Goal: Check status: Check status

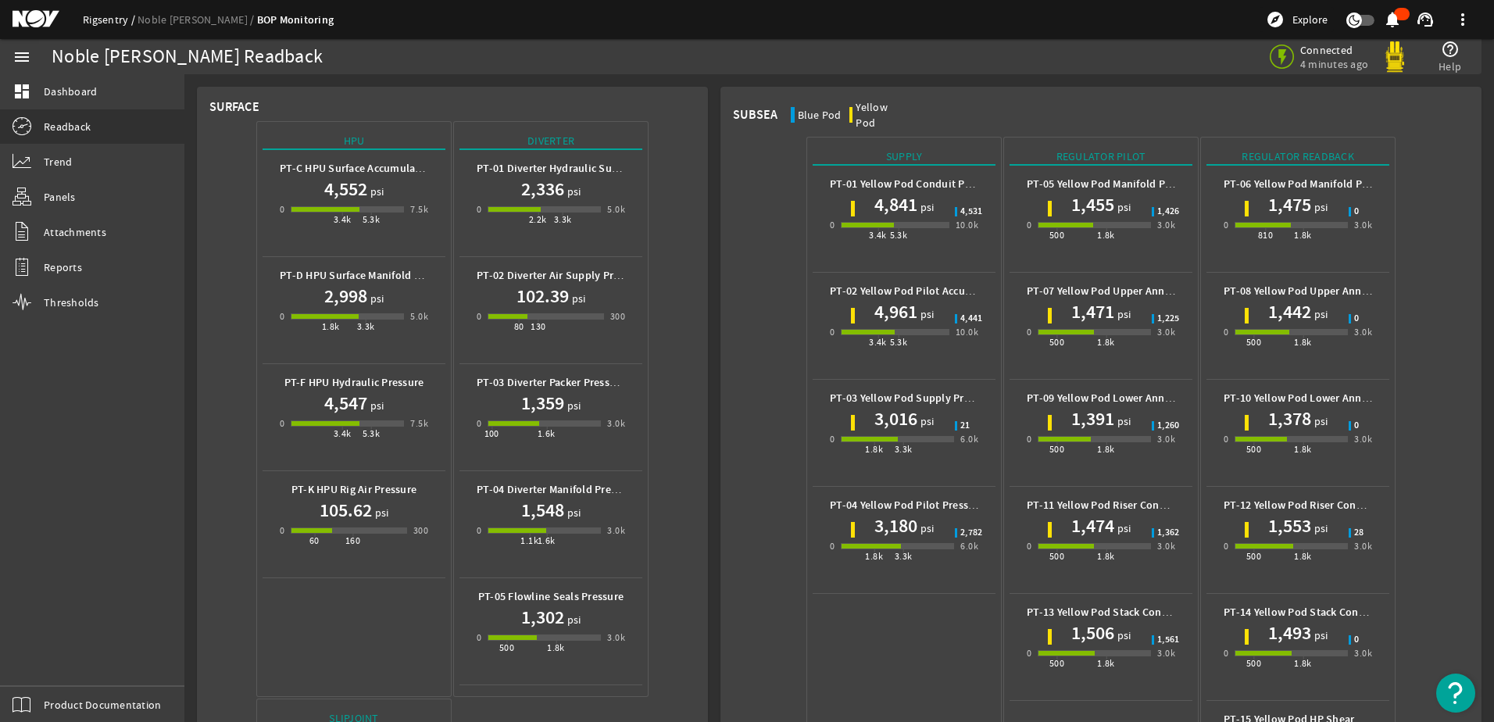
click at [93, 19] on link "Rigsentry" at bounding box center [110, 20] width 55 height 14
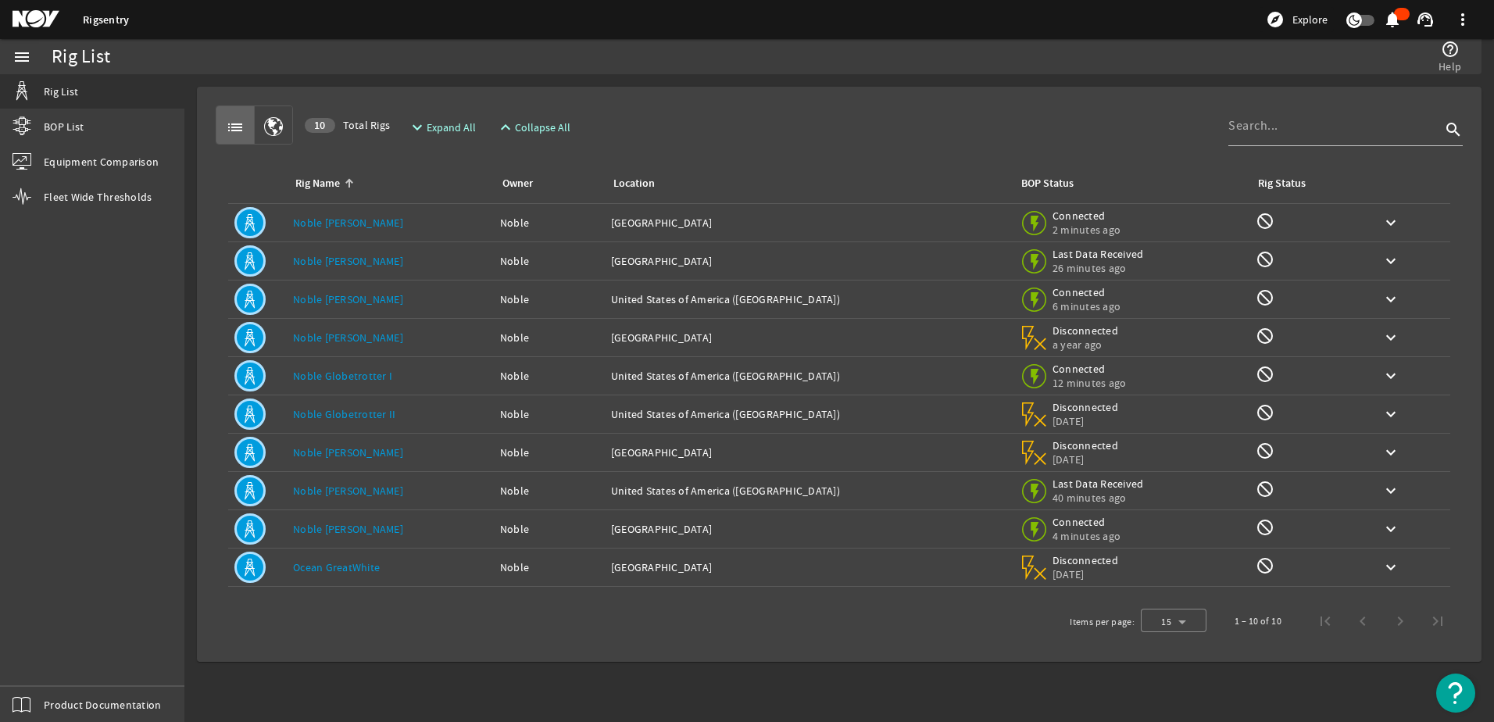
click at [30, 14] on mat-icon at bounding box center [48, 19] width 70 height 19
click at [336, 529] on link "Noble [PERSON_NAME]" at bounding box center [348, 529] width 110 height 14
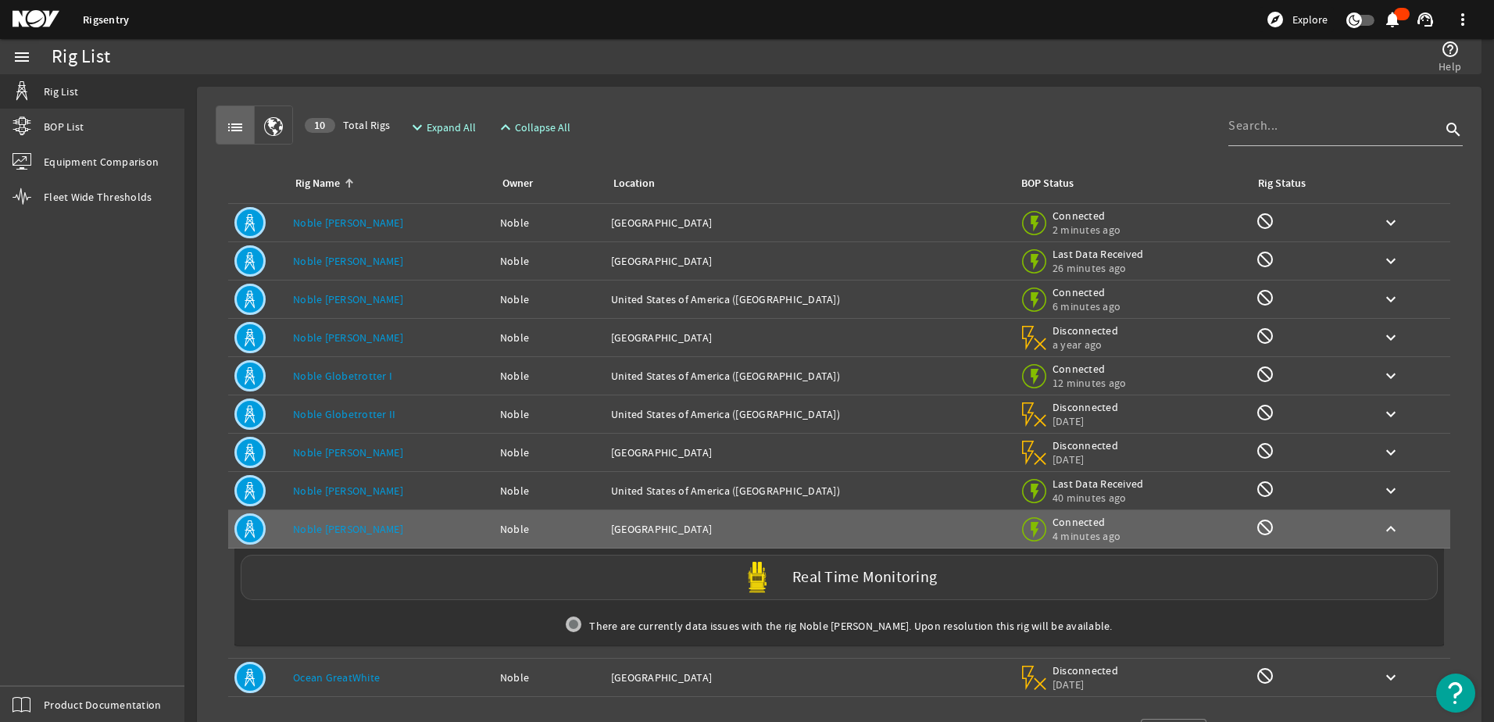
click at [856, 588] on div "Real Time Monitoring" at bounding box center [839, 577] width 1197 height 45
